Goal: Task Accomplishment & Management: Manage account settings

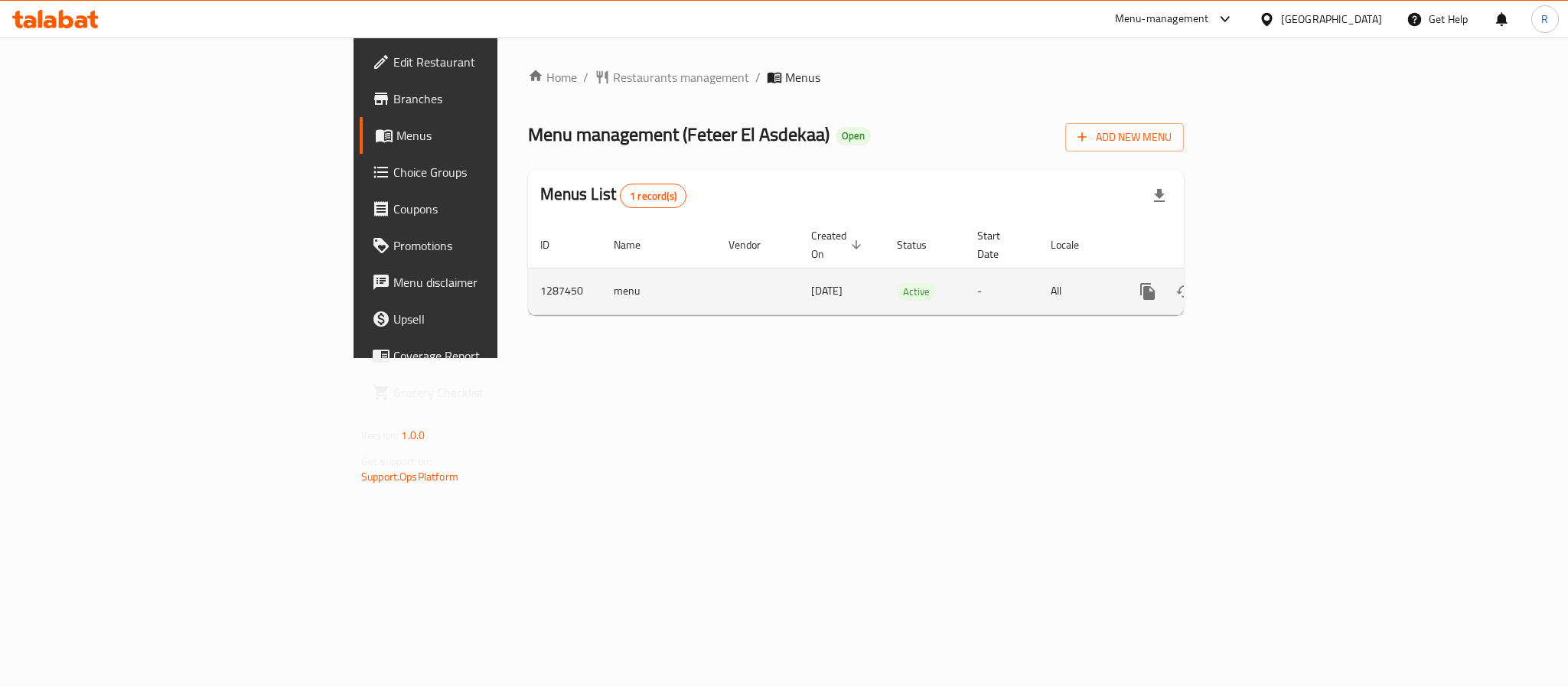
click at [1267, 282] on icon "enhanced table" at bounding box center [1258, 291] width 18 height 18
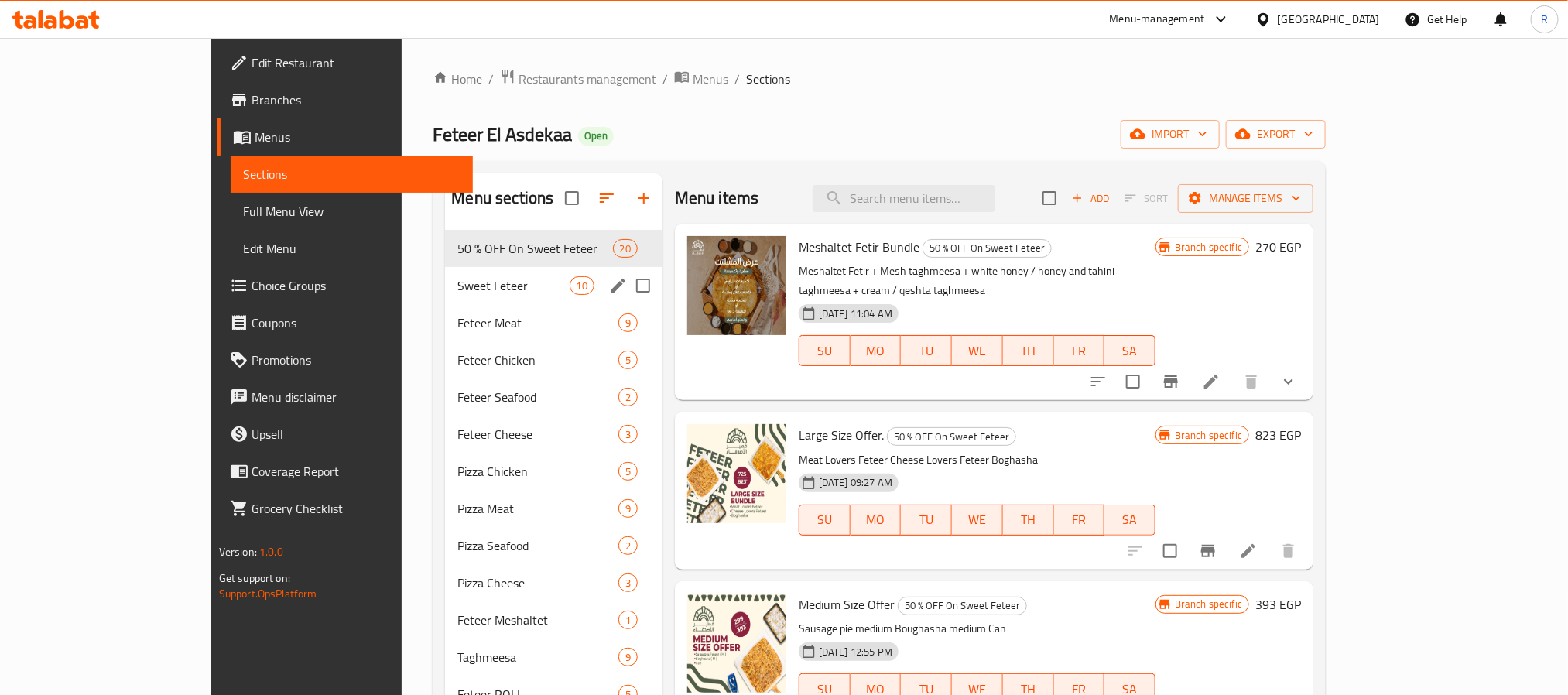
click at [445, 303] on div "Sweet Feteer 10" at bounding box center [553, 286] width 217 height 37
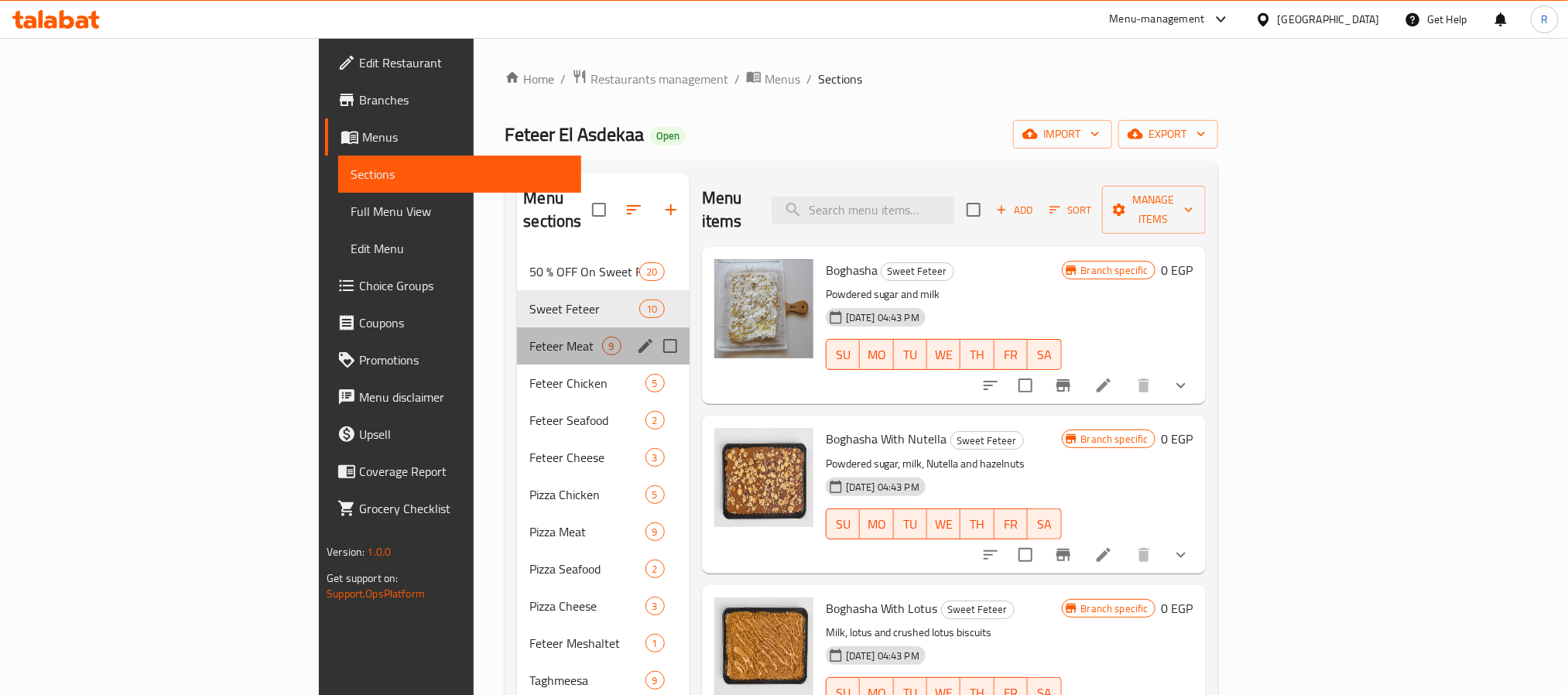
click at [517, 334] on div "Feteer Meat 9" at bounding box center [603, 346] width 172 height 37
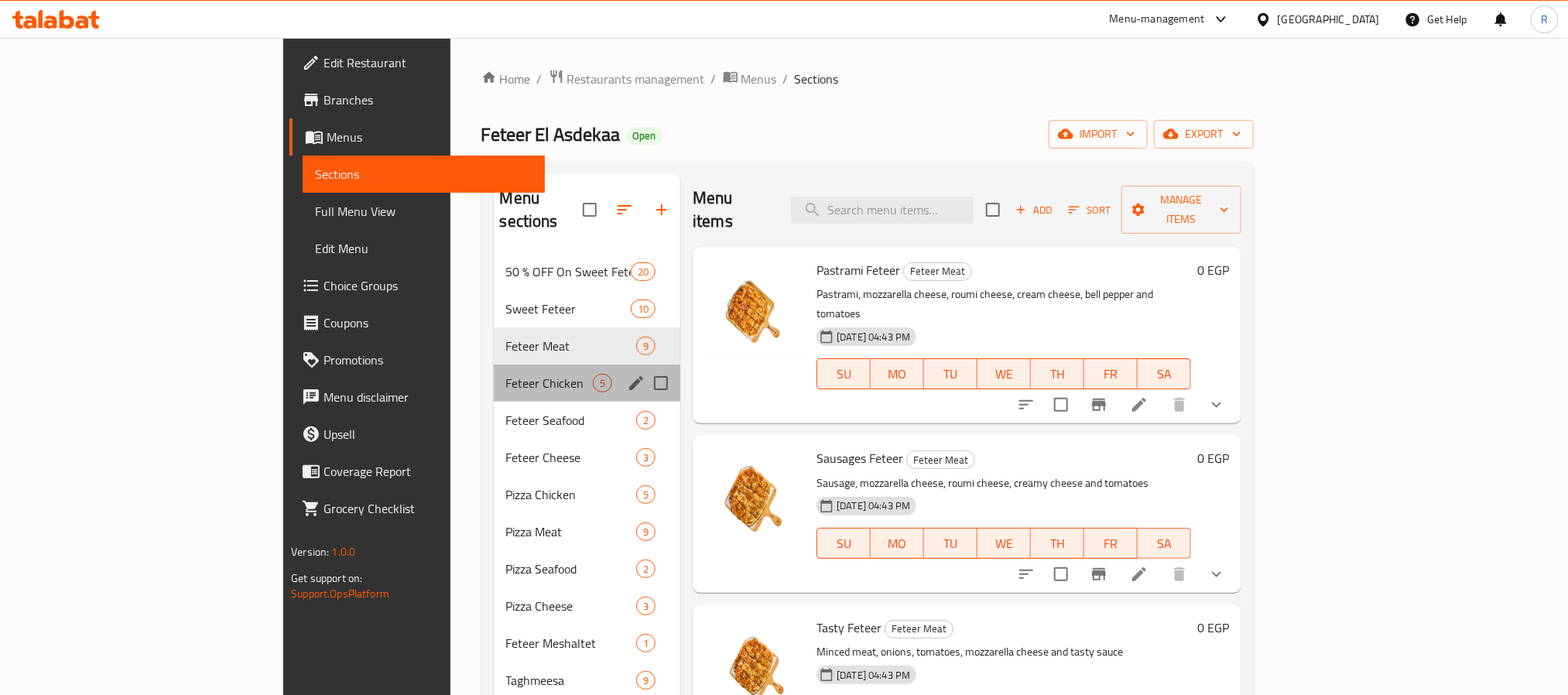
click at [494, 374] on div "Feteer Chicken 5" at bounding box center [588, 384] width 188 height 37
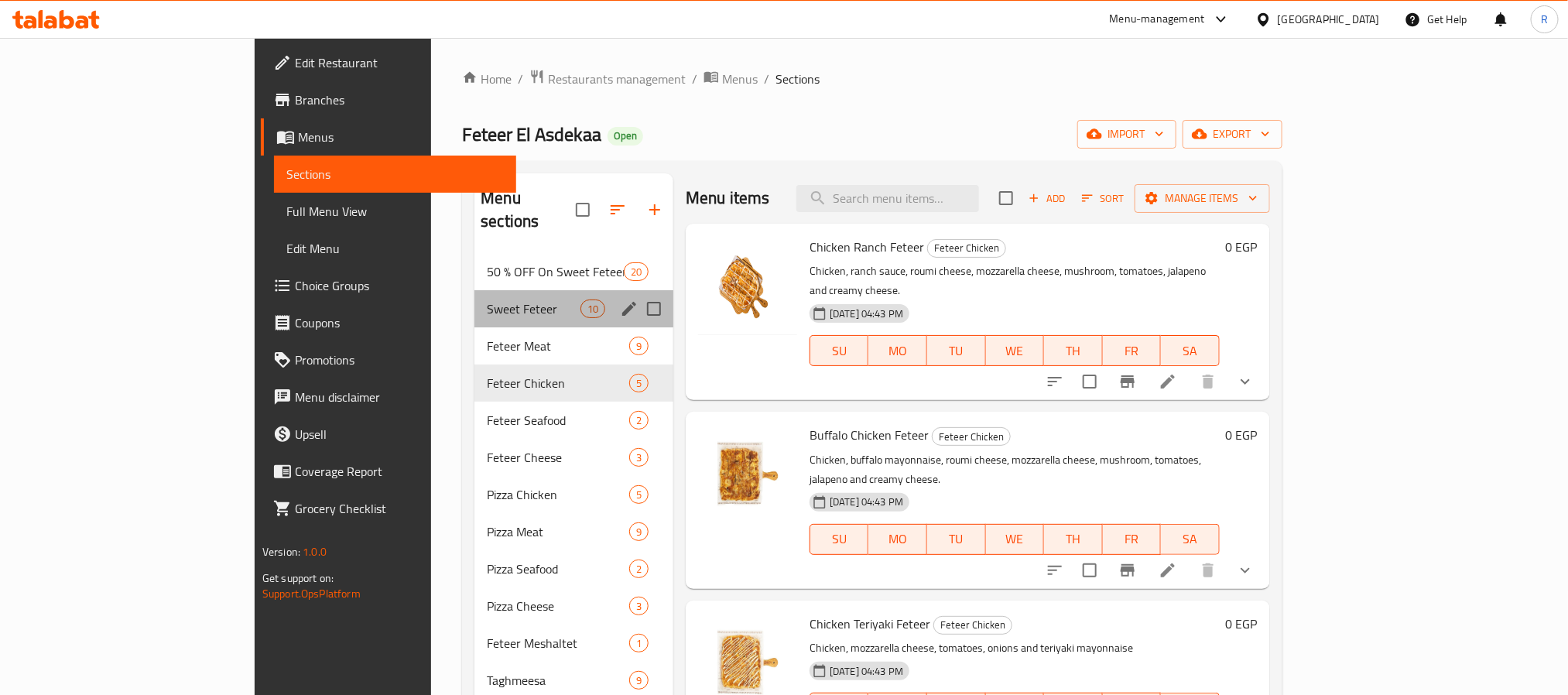
click at [475, 297] on div "Sweet Feteer 10" at bounding box center [574, 309] width 199 height 37
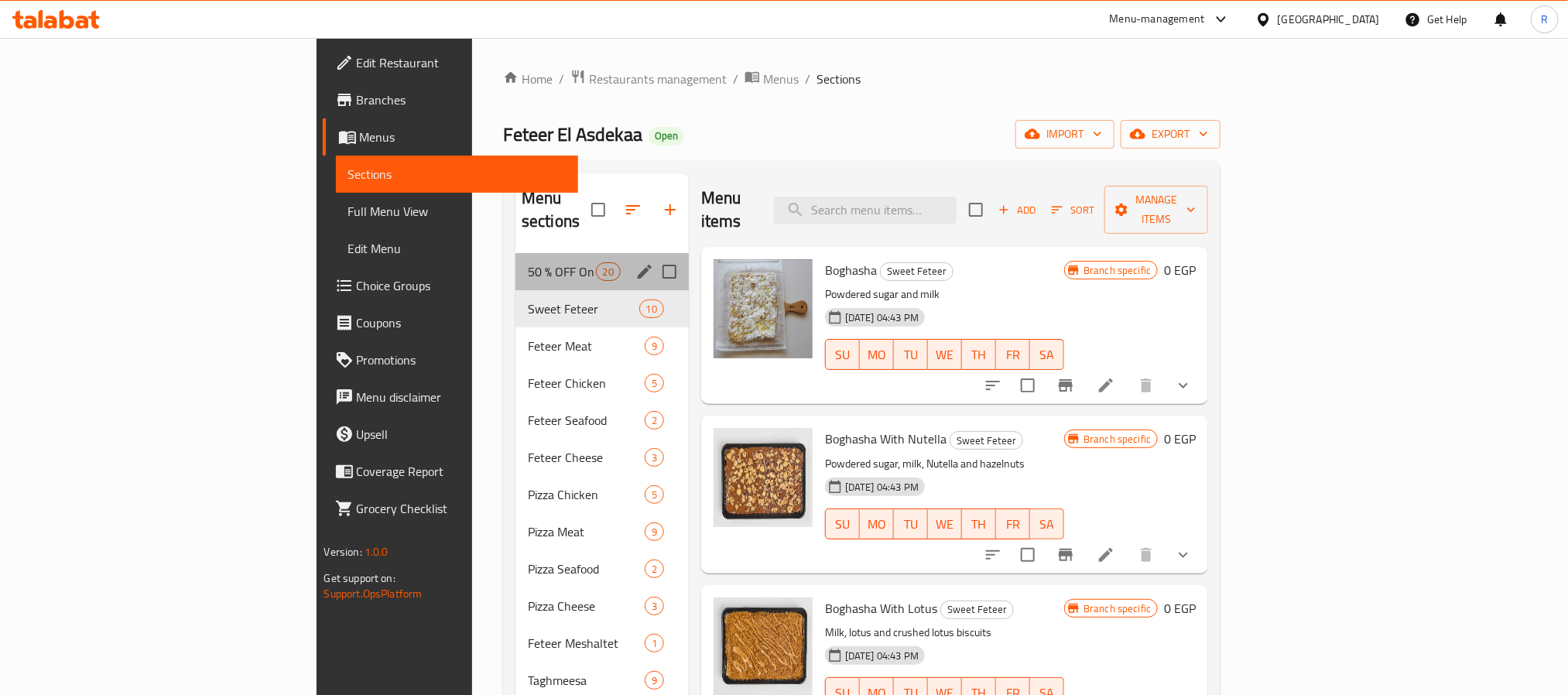
click at [516, 253] on div "50 % OFF On Sweet Feteer 20" at bounding box center [602, 271] width 173 height 37
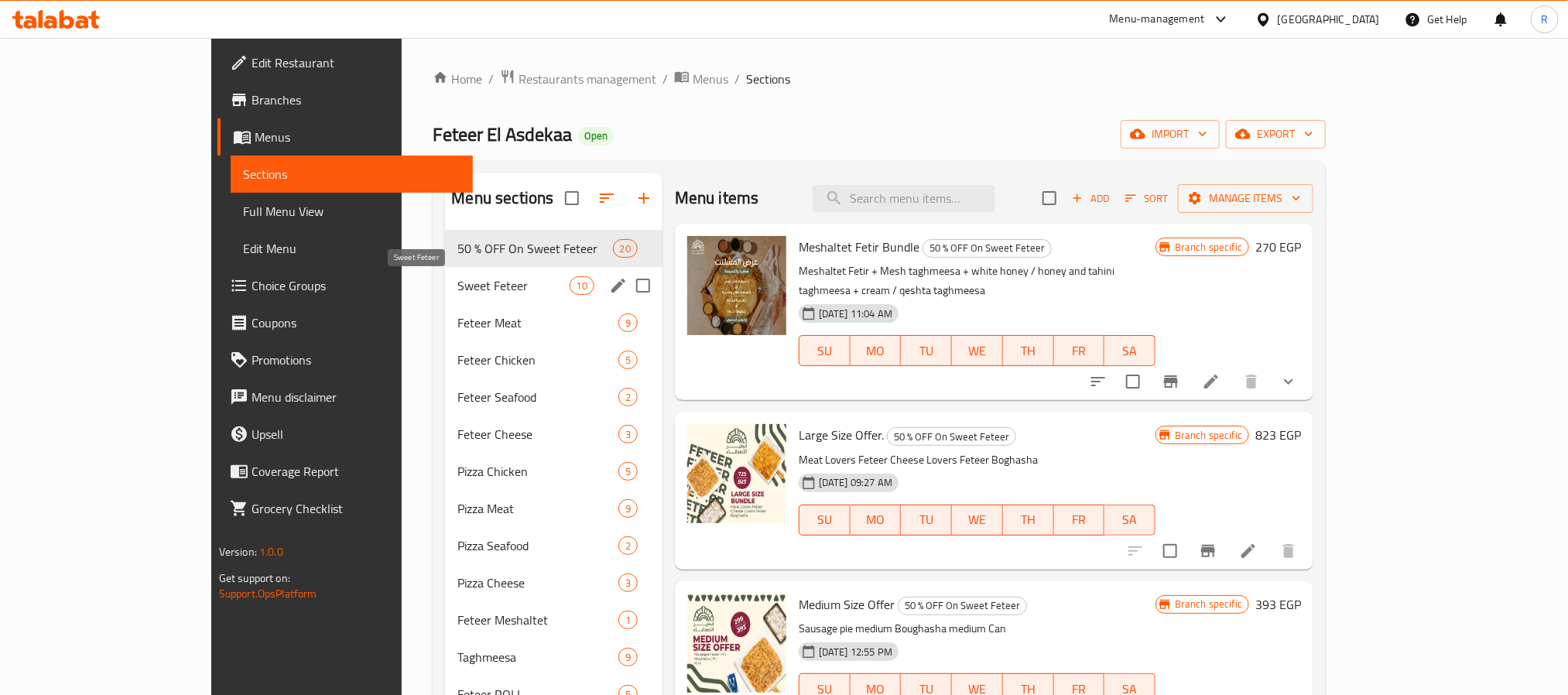
click at [458, 291] on span "Sweet Feteer" at bounding box center [513, 286] width 111 height 18
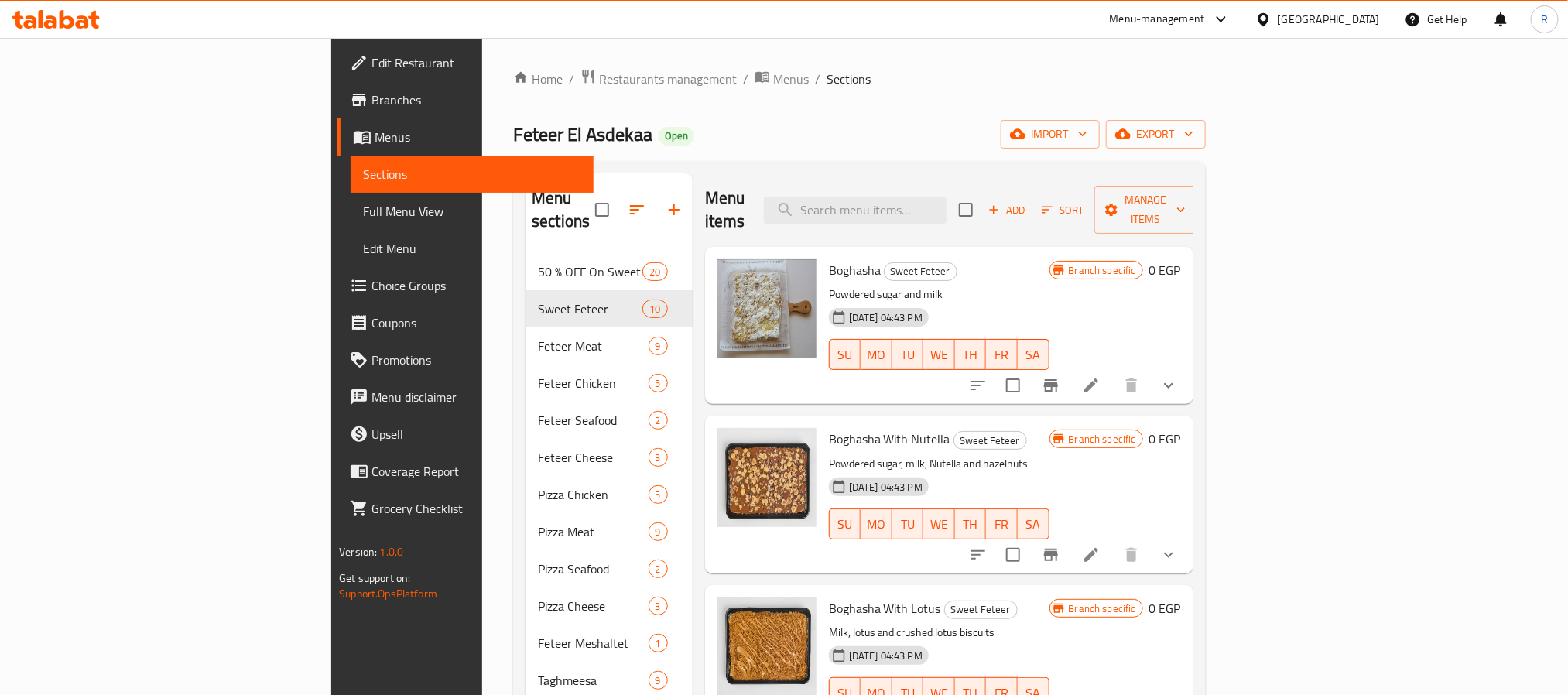
click at [829, 259] on span "Boghasha" at bounding box center [855, 270] width 52 height 23
copy h6 "Boghasha"
click at [947, 200] on input "search" at bounding box center [856, 210] width 183 height 27
paste input "Boghasha"
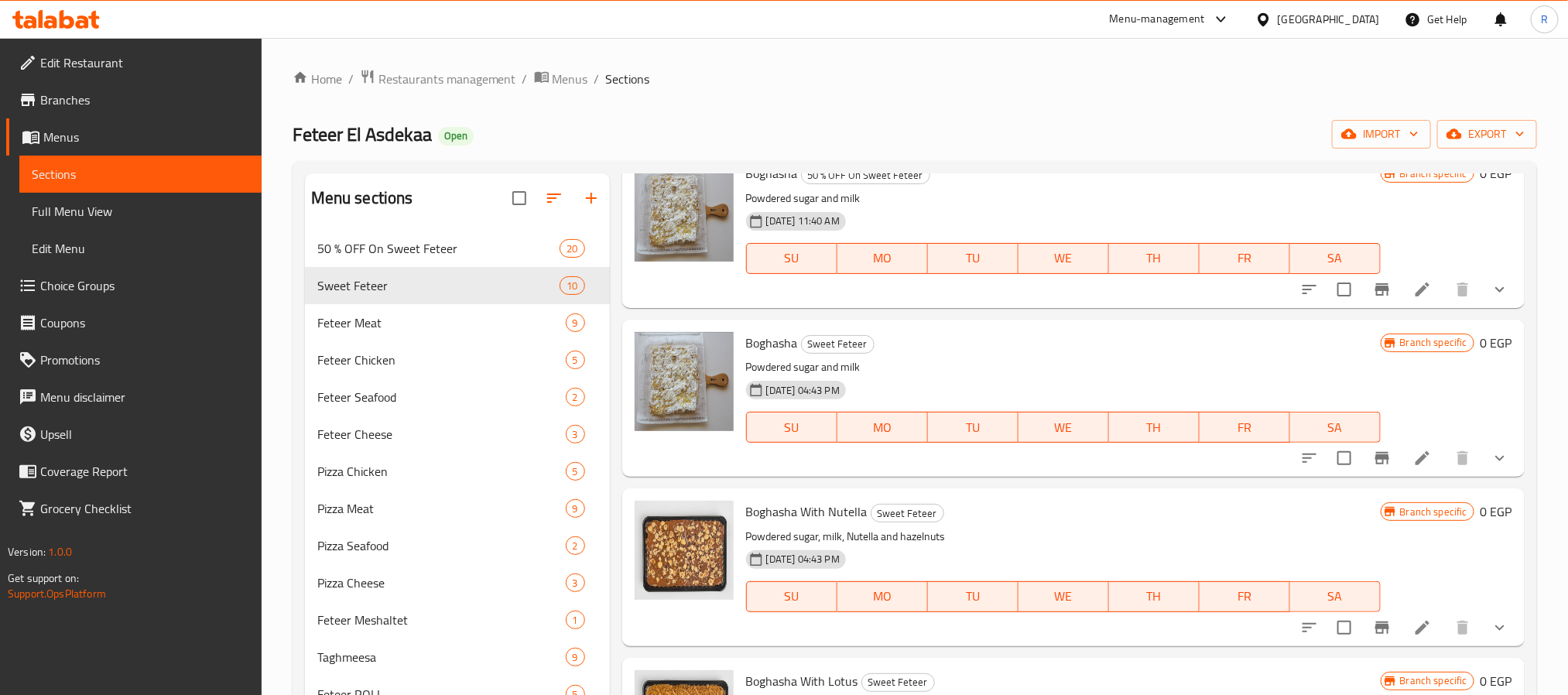
scroll to position [697, 0]
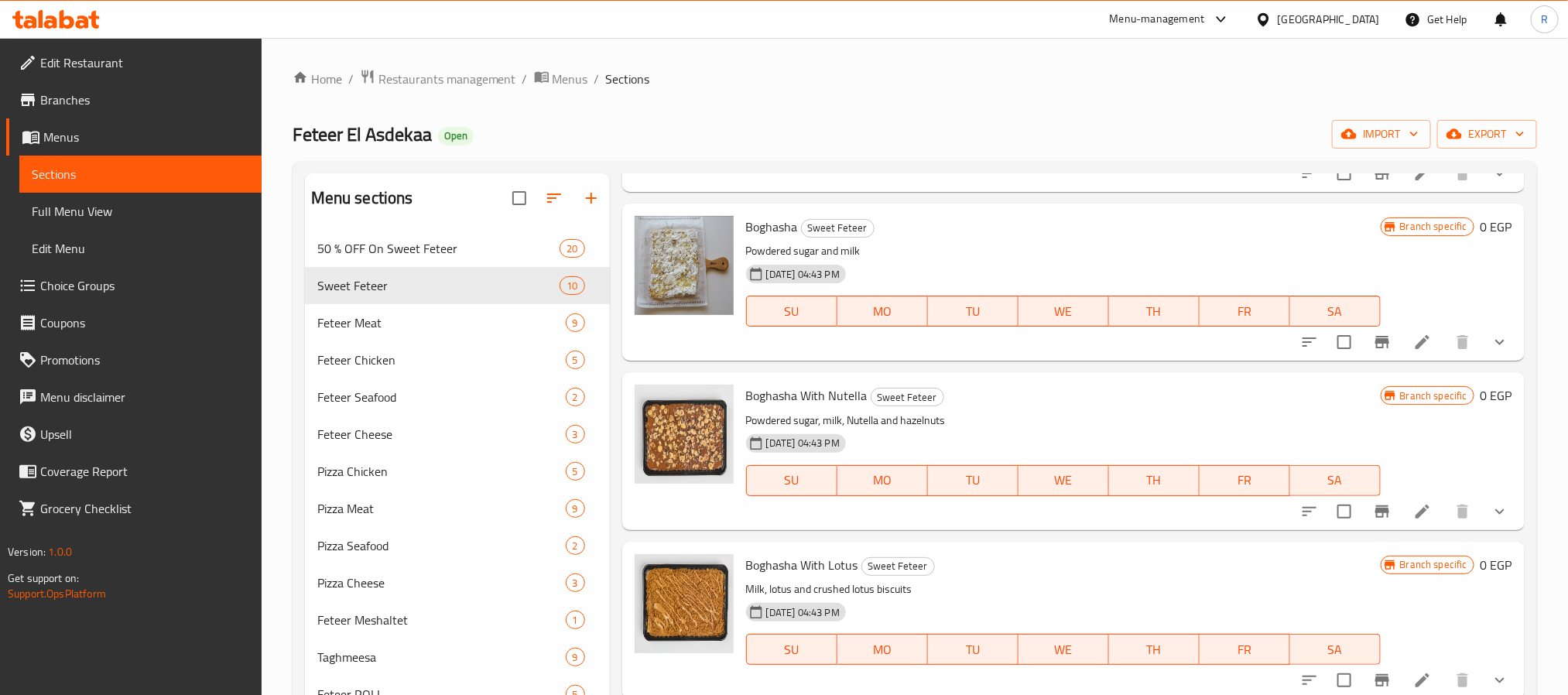
type input "Boghasha"
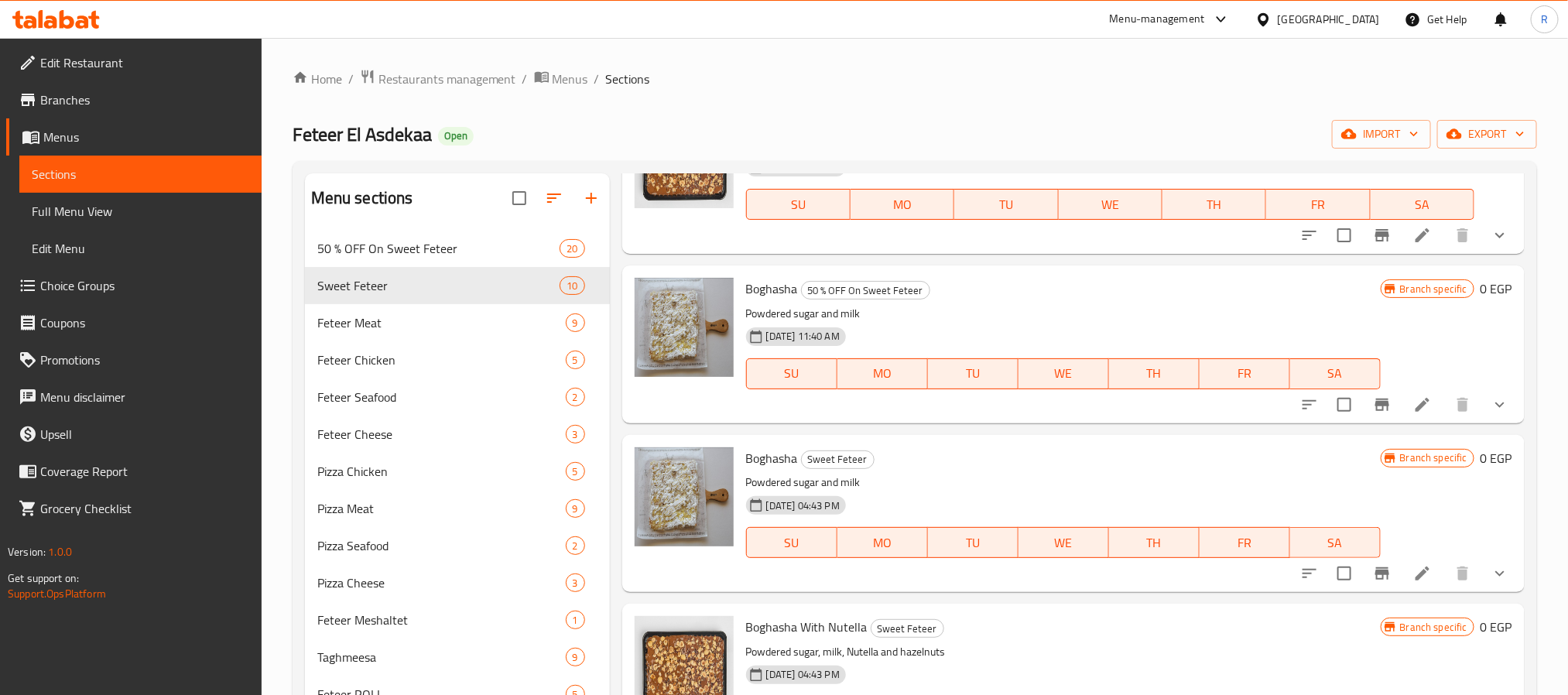
scroll to position [465, 0]
click at [428, 259] on div "50 % OFF On Sweet Feteer 20" at bounding box center [457, 249] width 305 height 37
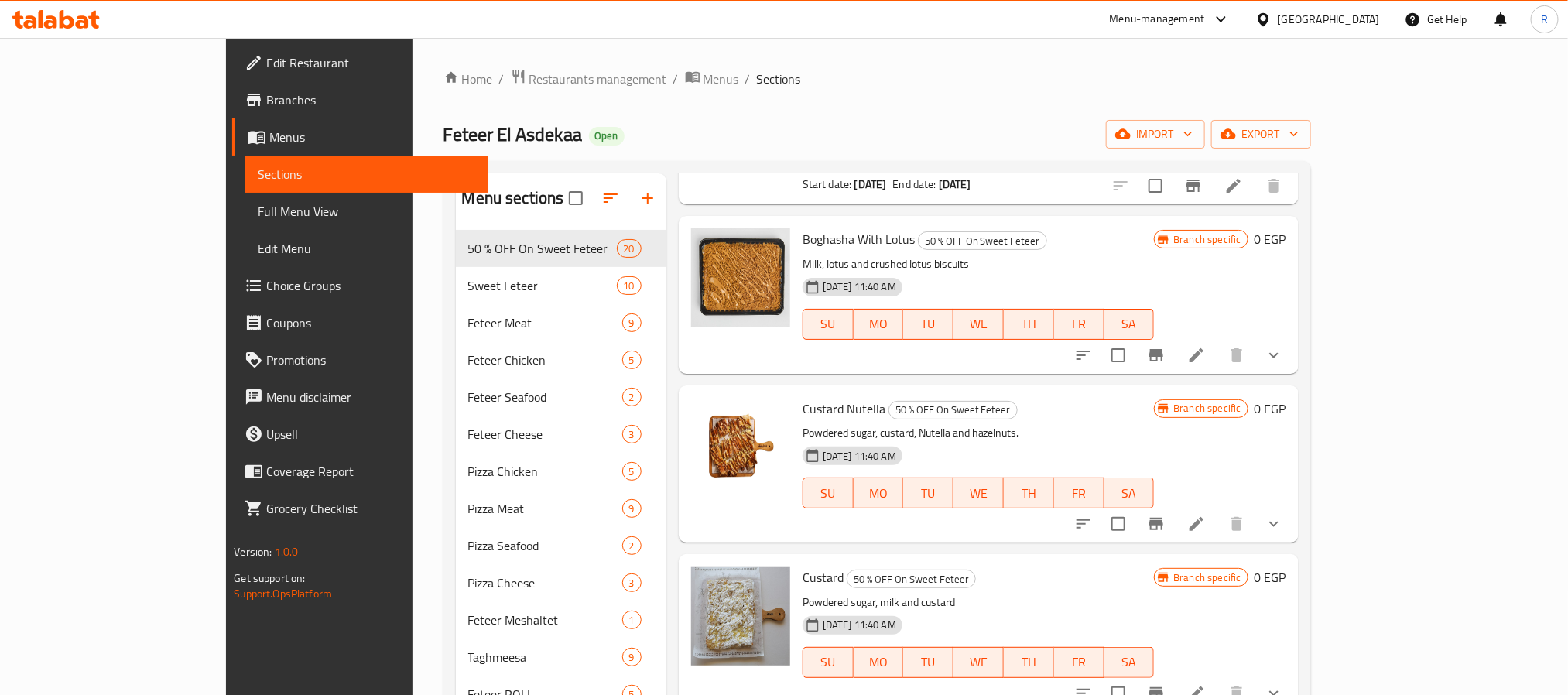
scroll to position [929, 0]
click at [1283, 682] on icon "show more" at bounding box center [1274, 692] width 18 height 18
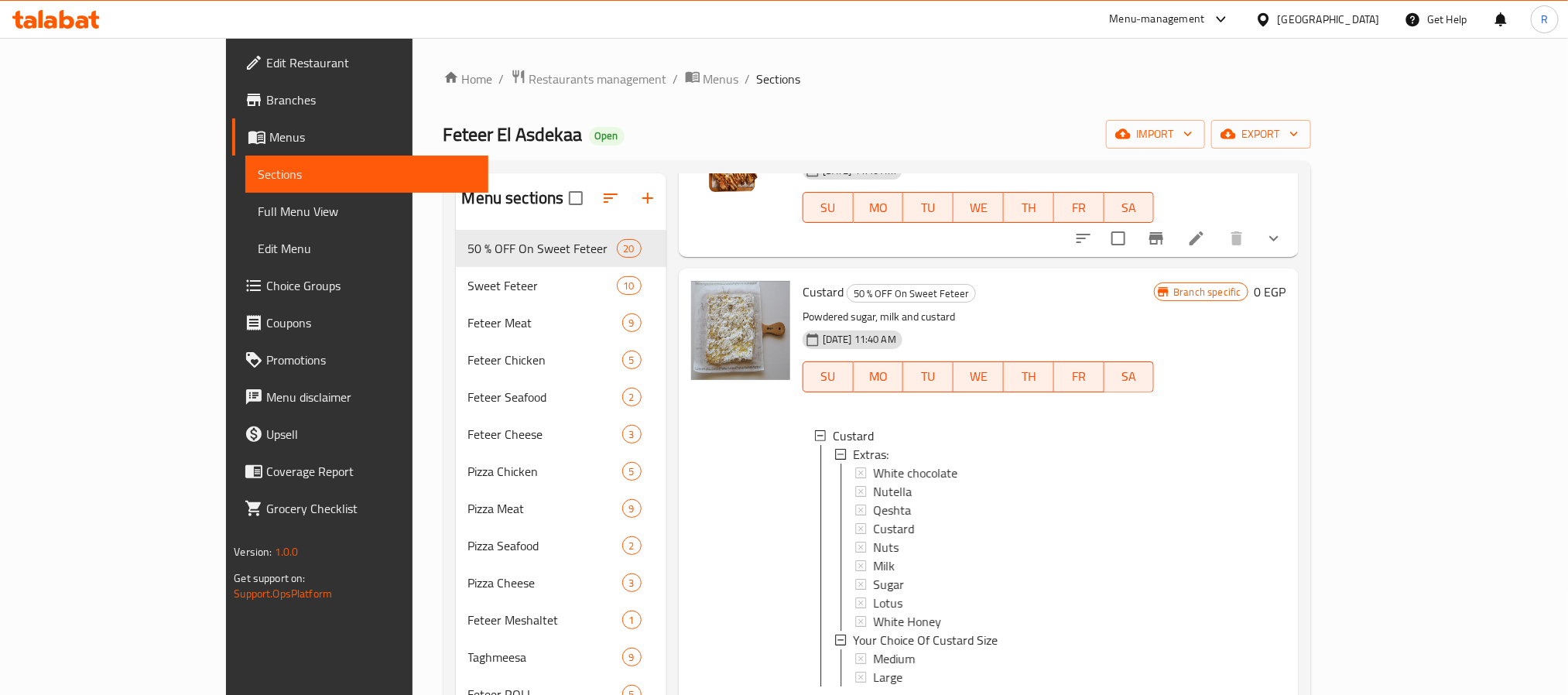
scroll to position [1278, 0]
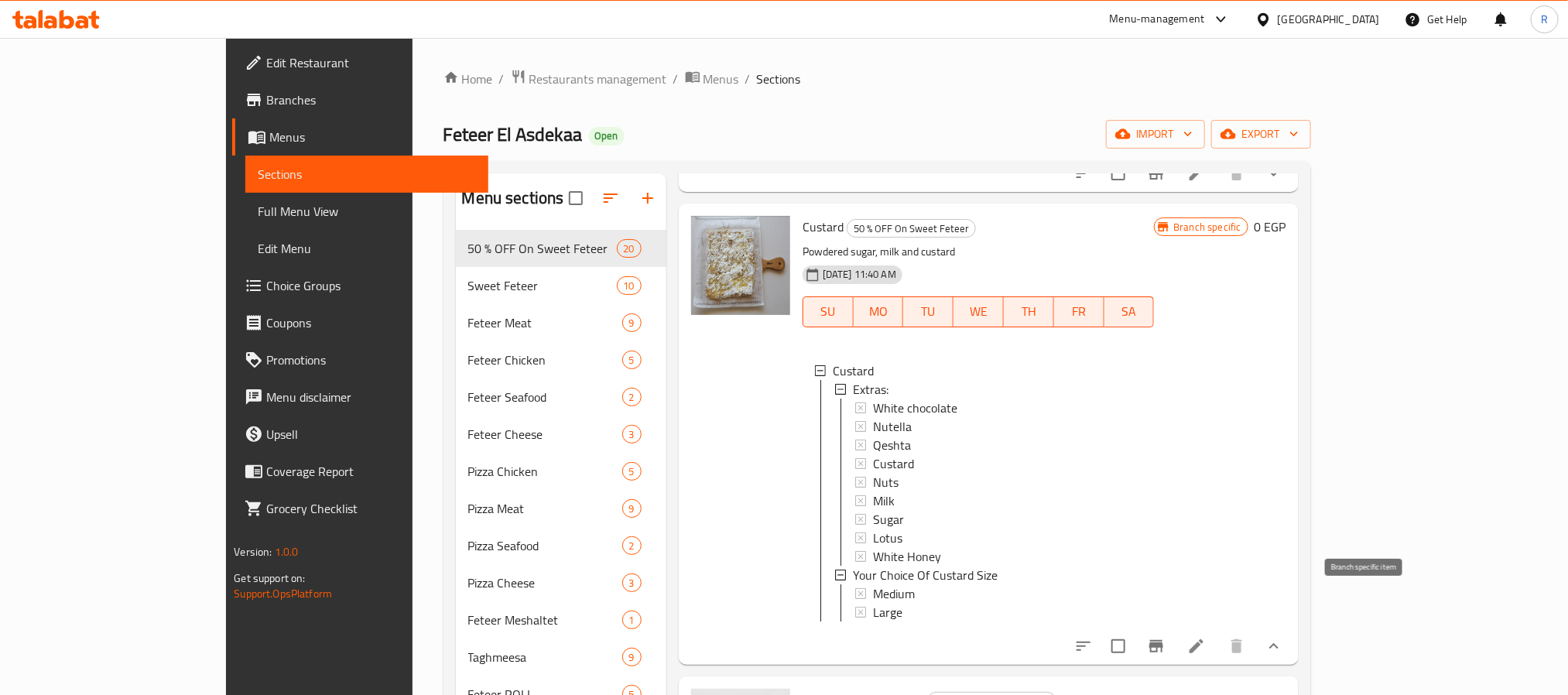
click at [1166, 637] on icon "Branch-specific-item" at bounding box center [1156, 646] width 18 height 18
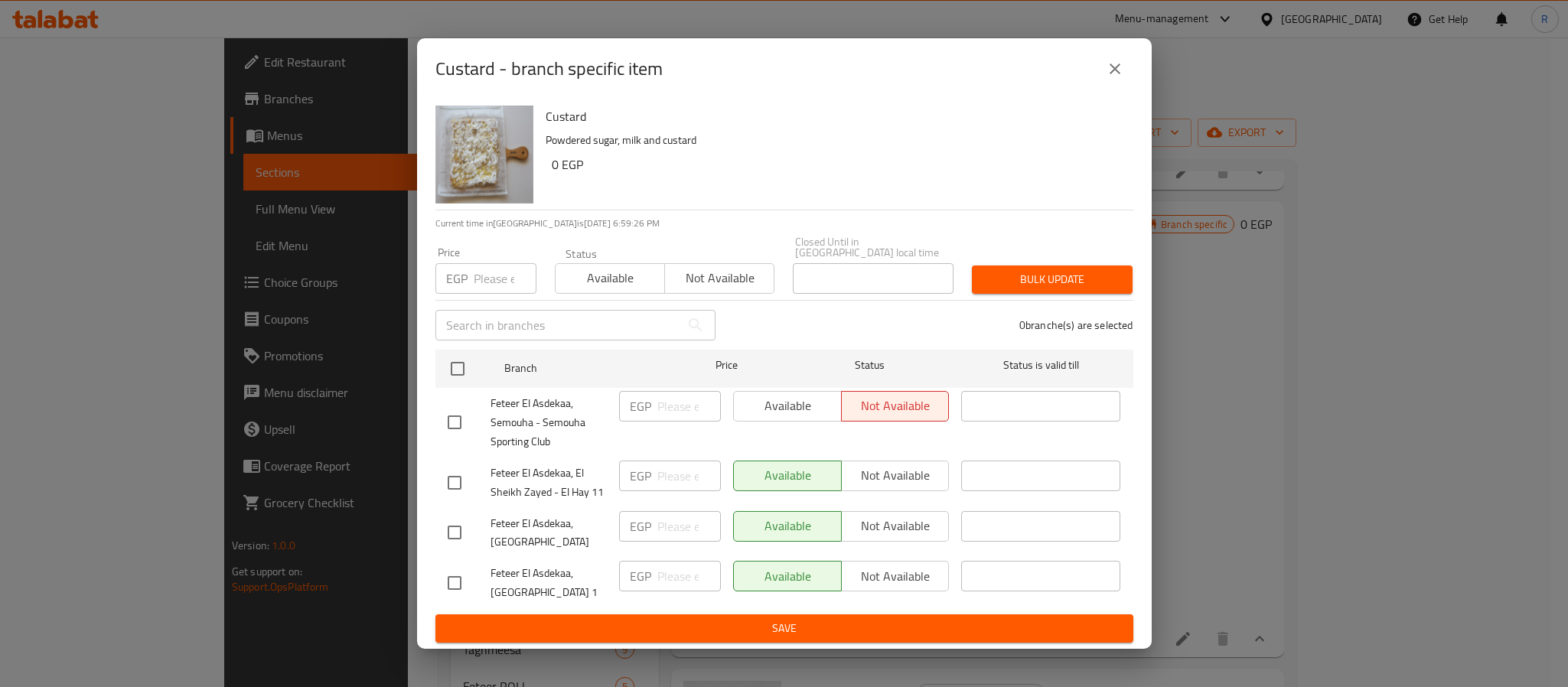
click at [1116, 72] on icon "close" at bounding box center [1115, 69] width 11 height 11
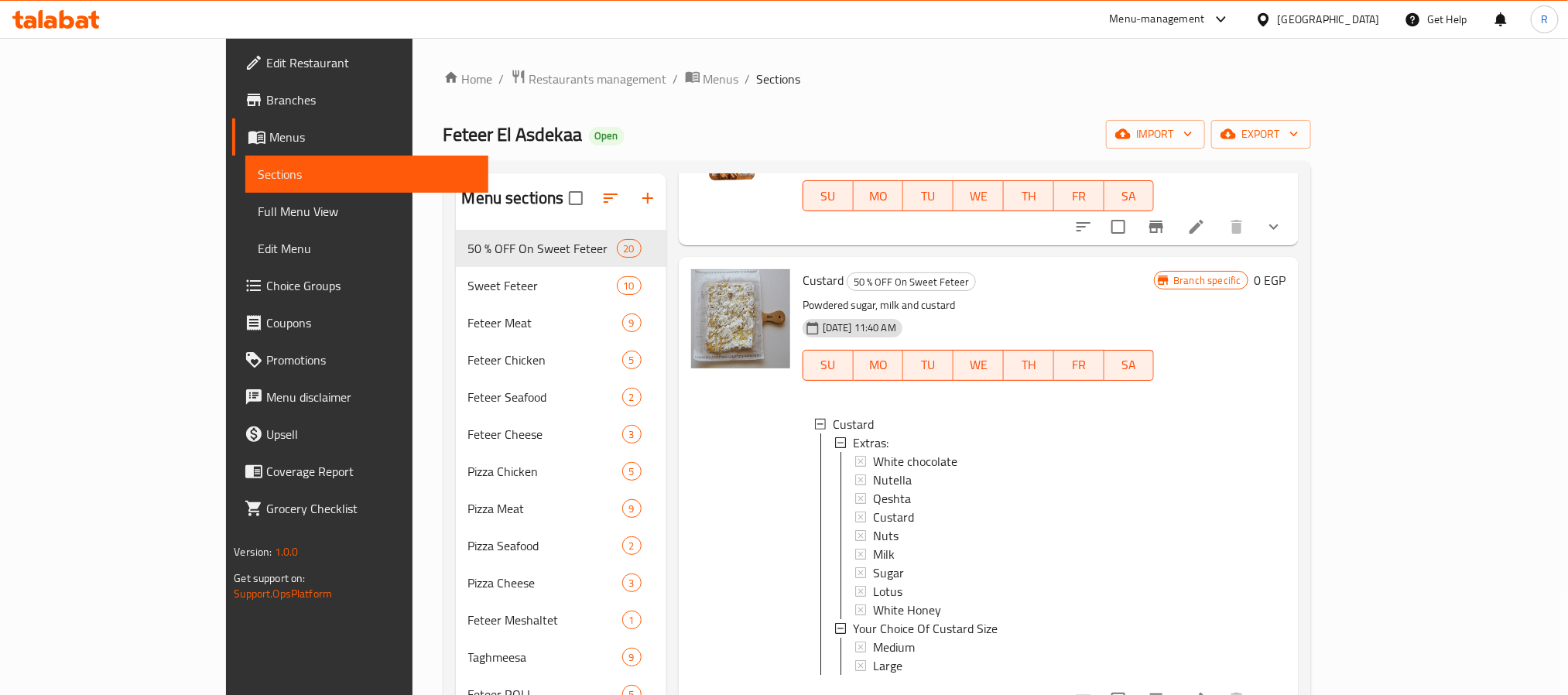
scroll to position [1234, 0]
